Goal: Task Accomplishment & Management: Use online tool/utility

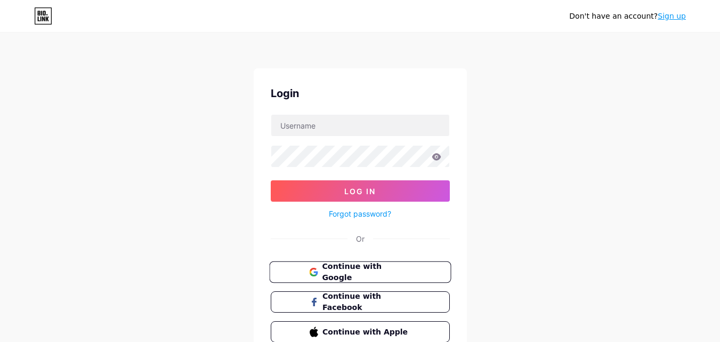
click at [390, 271] on span "Continue with Google" at bounding box center [366, 272] width 89 height 23
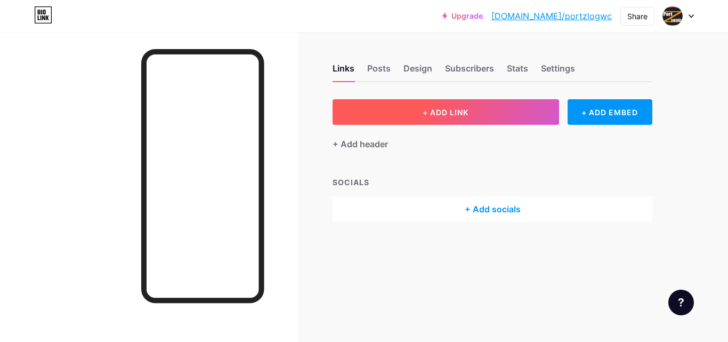
click at [438, 110] on span "+ ADD LINK" at bounding box center [446, 112] width 46 height 9
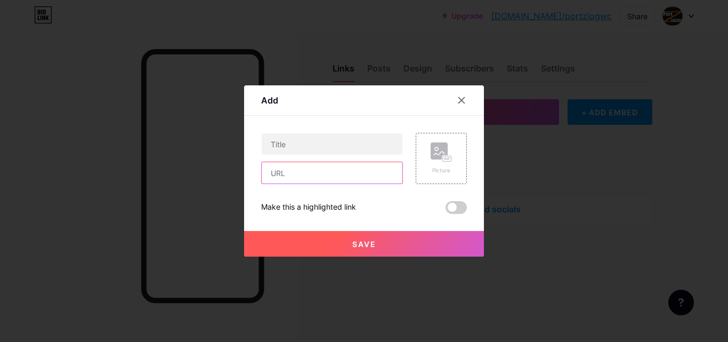
click at [289, 166] on input "text" at bounding box center [332, 172] width 141 height 21
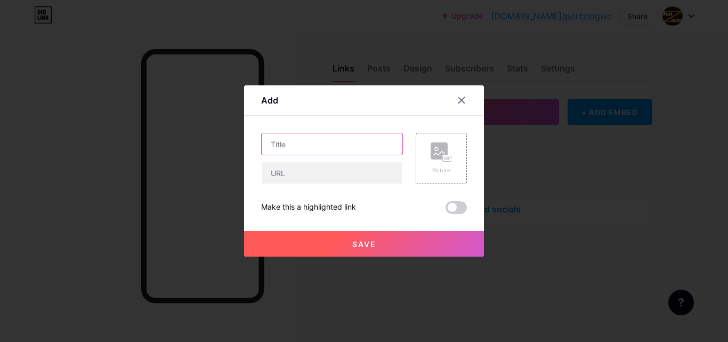
click at [297, 142] on input "text" at bounding box center [332, 143] width 141 height 21
paste input "Smarter Supply Chains with Intermodal Drayage Companies in [GEOGRAPHIC_DATA]"
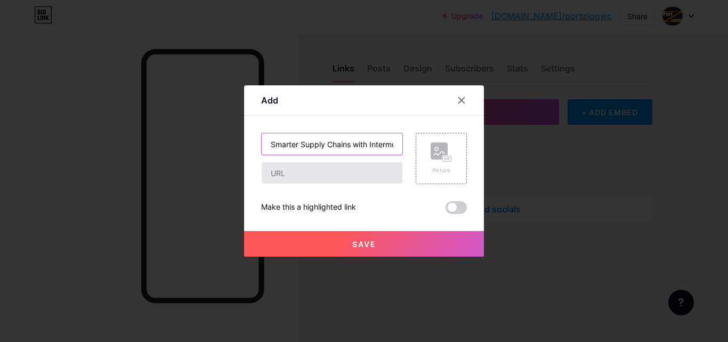
scroll to position [0, 127]
type input "Smarter Supply Chains with Intermodal Drayage Companies in [GEOGRAPHIC_DATA]"
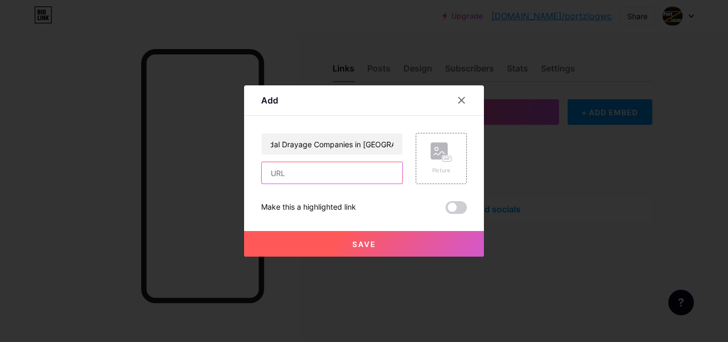
click at [287, 174] on input "text" at bounding box center [332, 172] width 141 height 21
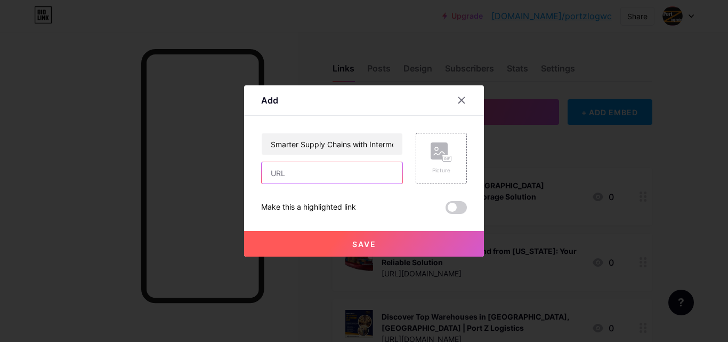
paste input "[URL][DOMAIN_NAME]"
type input "[URL][DOMAIN_NAME]"
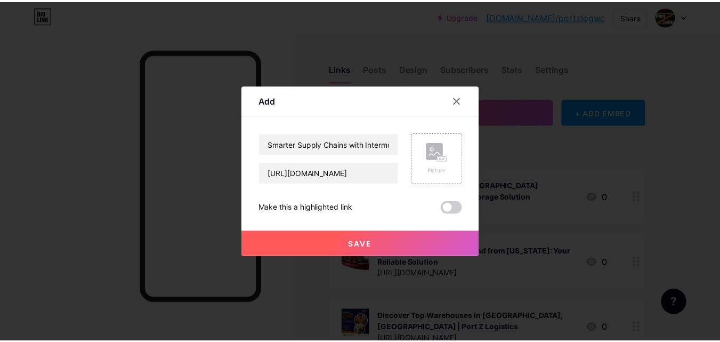
scroll to position [0, 0]
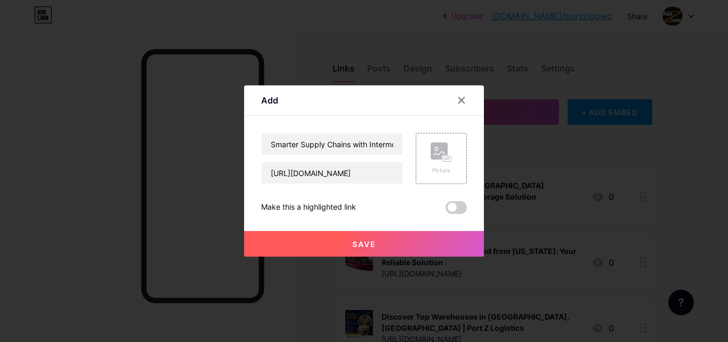
click at [323, 244] on button "Save" at bounding box center [364, 244] width 240 height 26
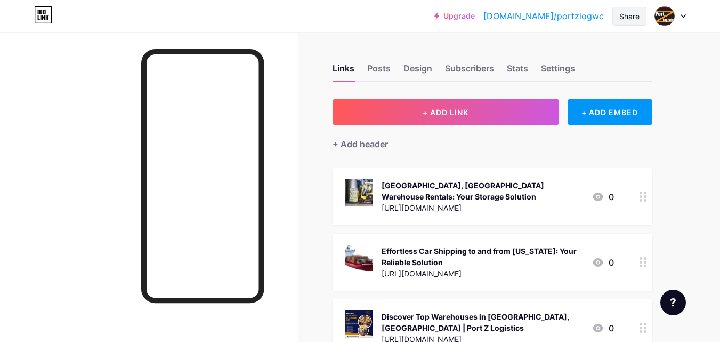
click at [624, 18] on div "Share" at bounding box center [629, 16] width 20 height 11
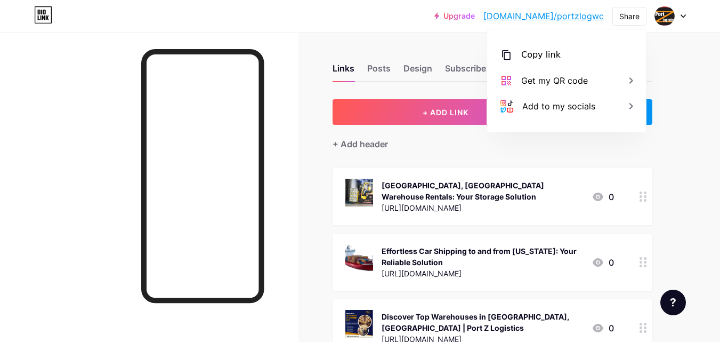
click at [416, 148] on div "+ Add header" at bounding box center [493, 138] width 320 height 26
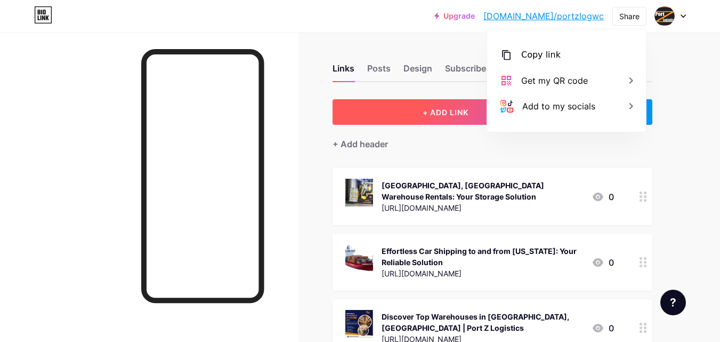
click at [431, 109] on span "+ ADD LINK" at bounding box center [446, 112] width 46 height 9
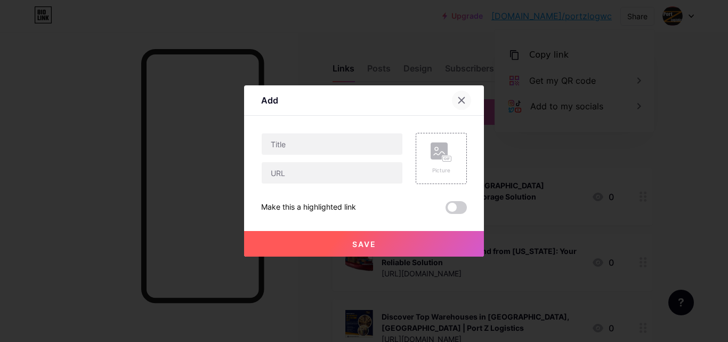
click at [463, 100] on icon at bounding box center [461, 100] width 9 height 9
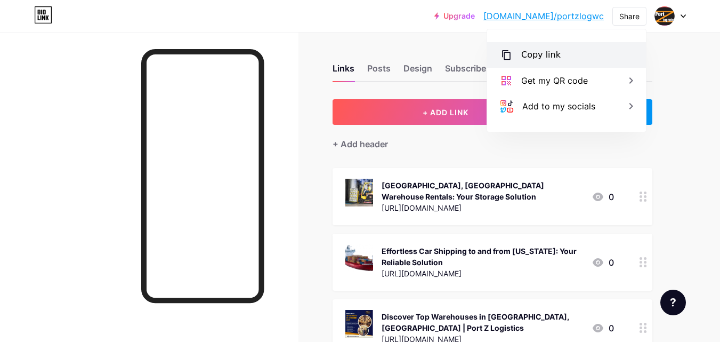
click at [543, 47] on div "Copy link" at bounding box center [566, 55] width 159 height 26
